Goal: Information Seeking & Learning: Learn about a topic

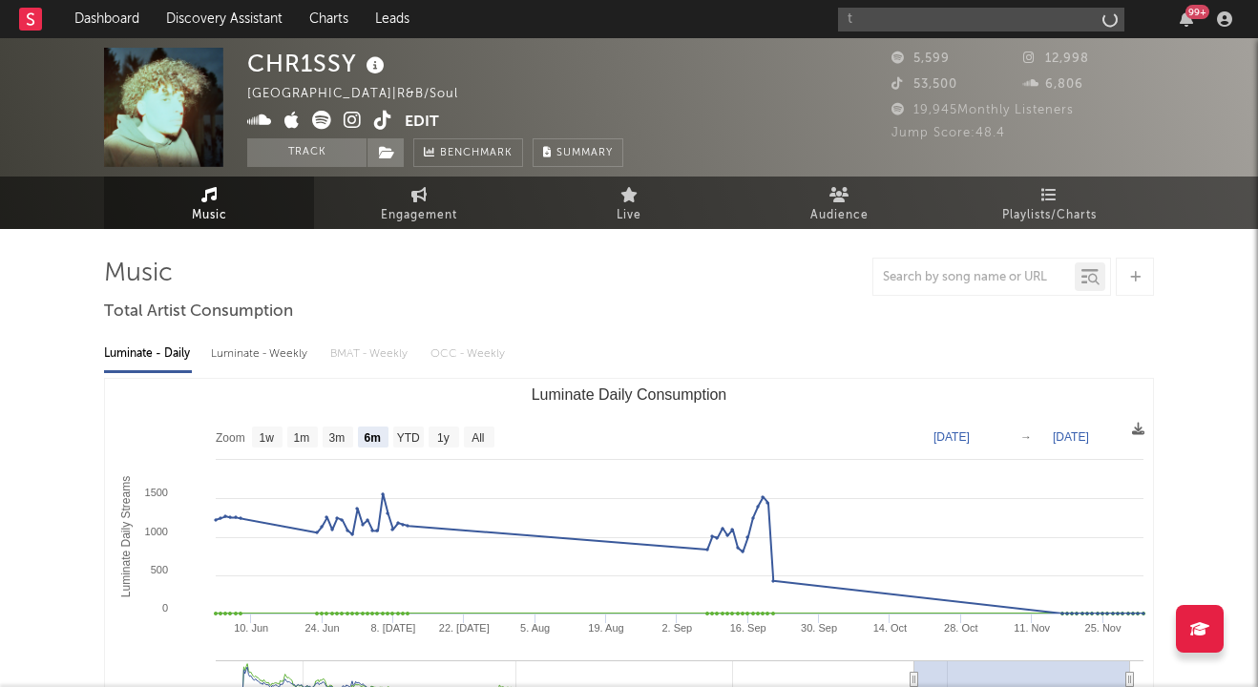
select select "6m"
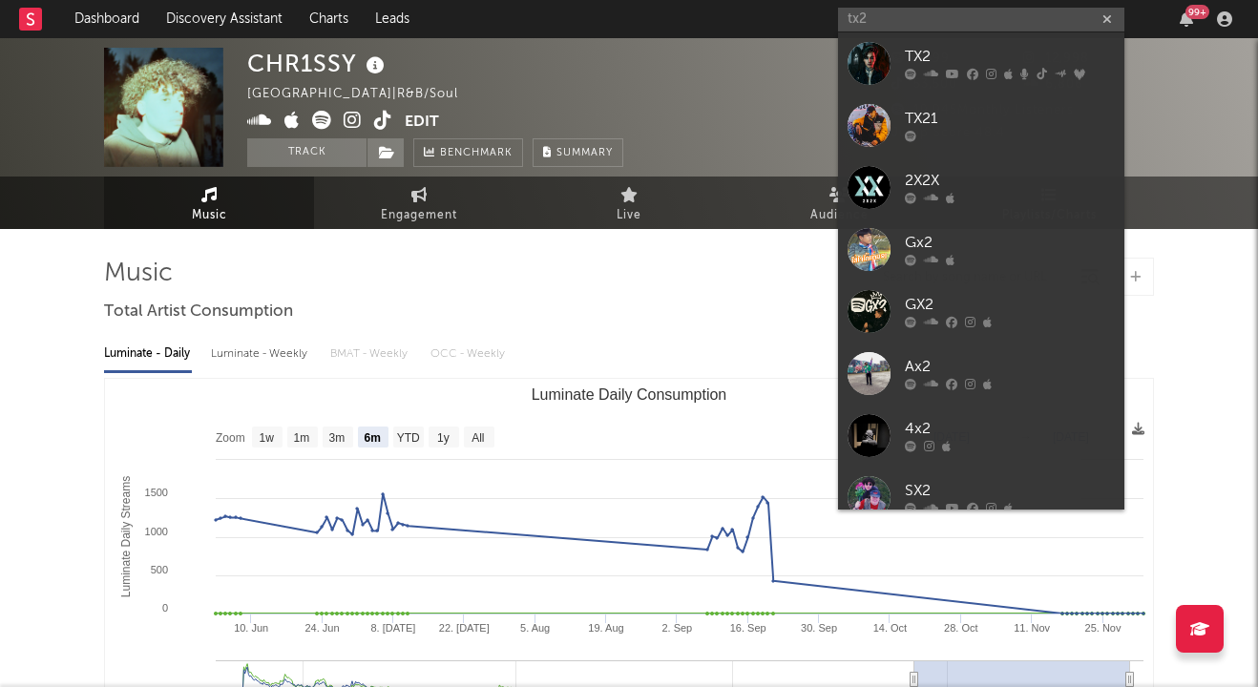
type input "tx2"
click at [958, 60] on div "TX2" at bounding box center [1010, 57] width 210 height 23
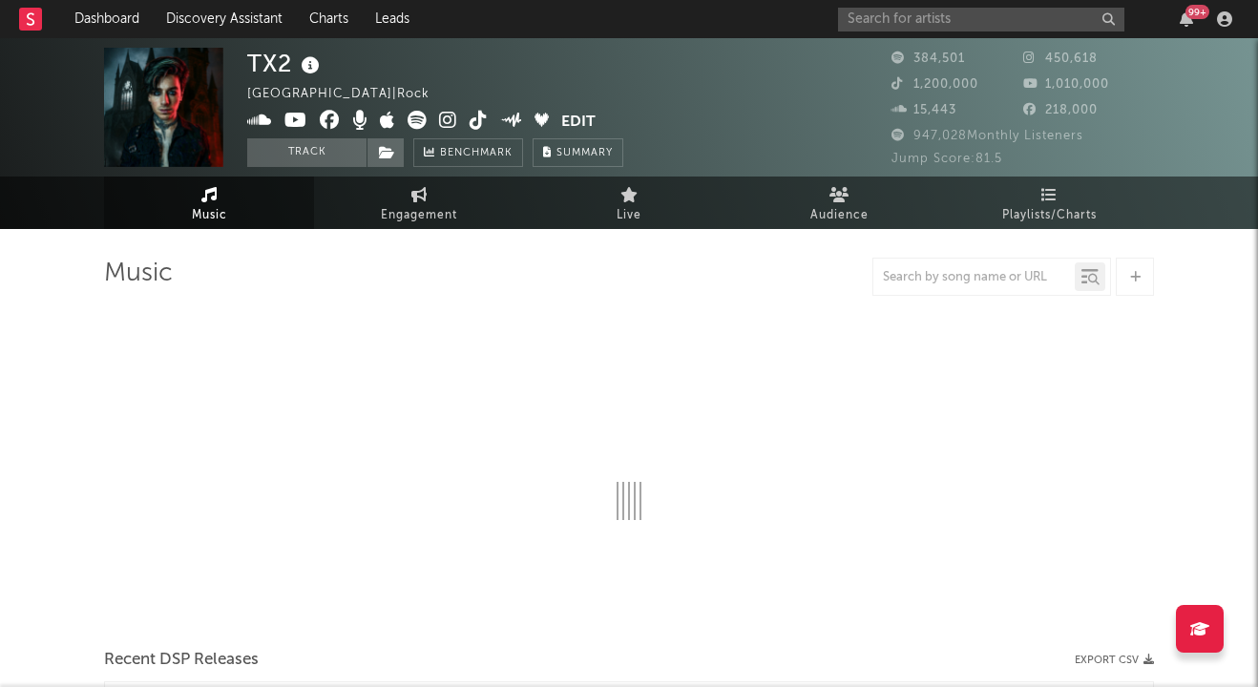
select select "6m"
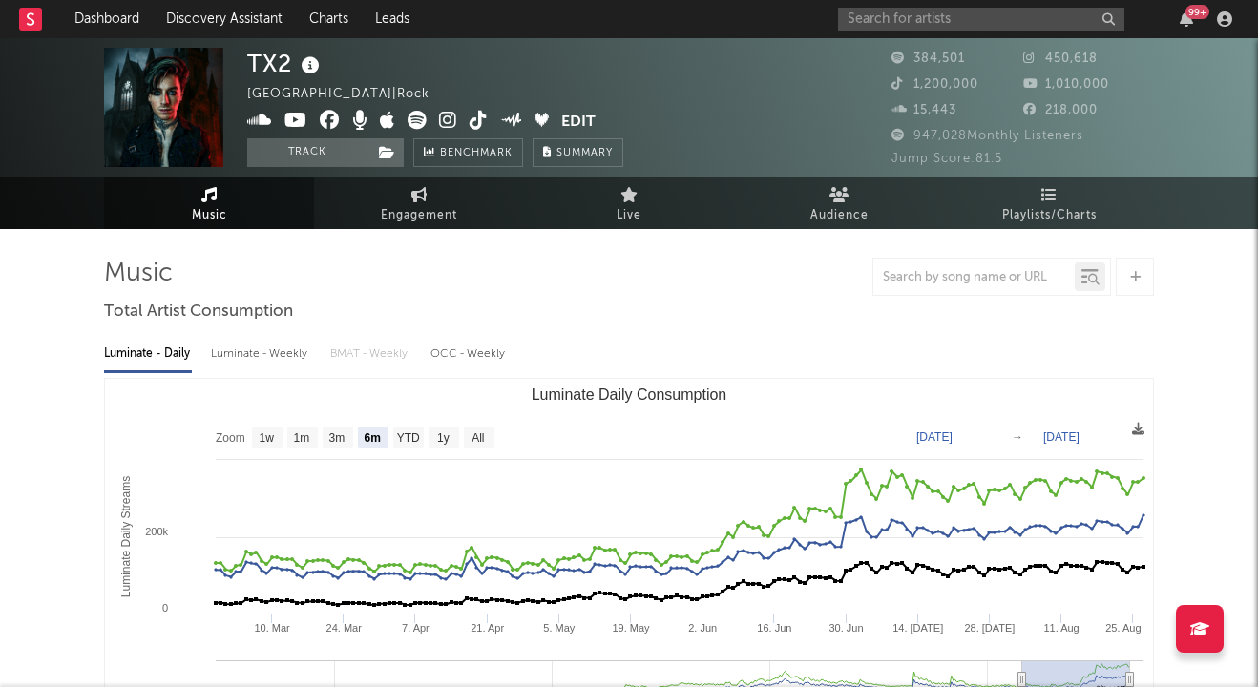
click at [453, 113] on icon at bounding box center [448, 120] width 18 height 19
